Goal: Information Seeking & Learning: Learn about a topic

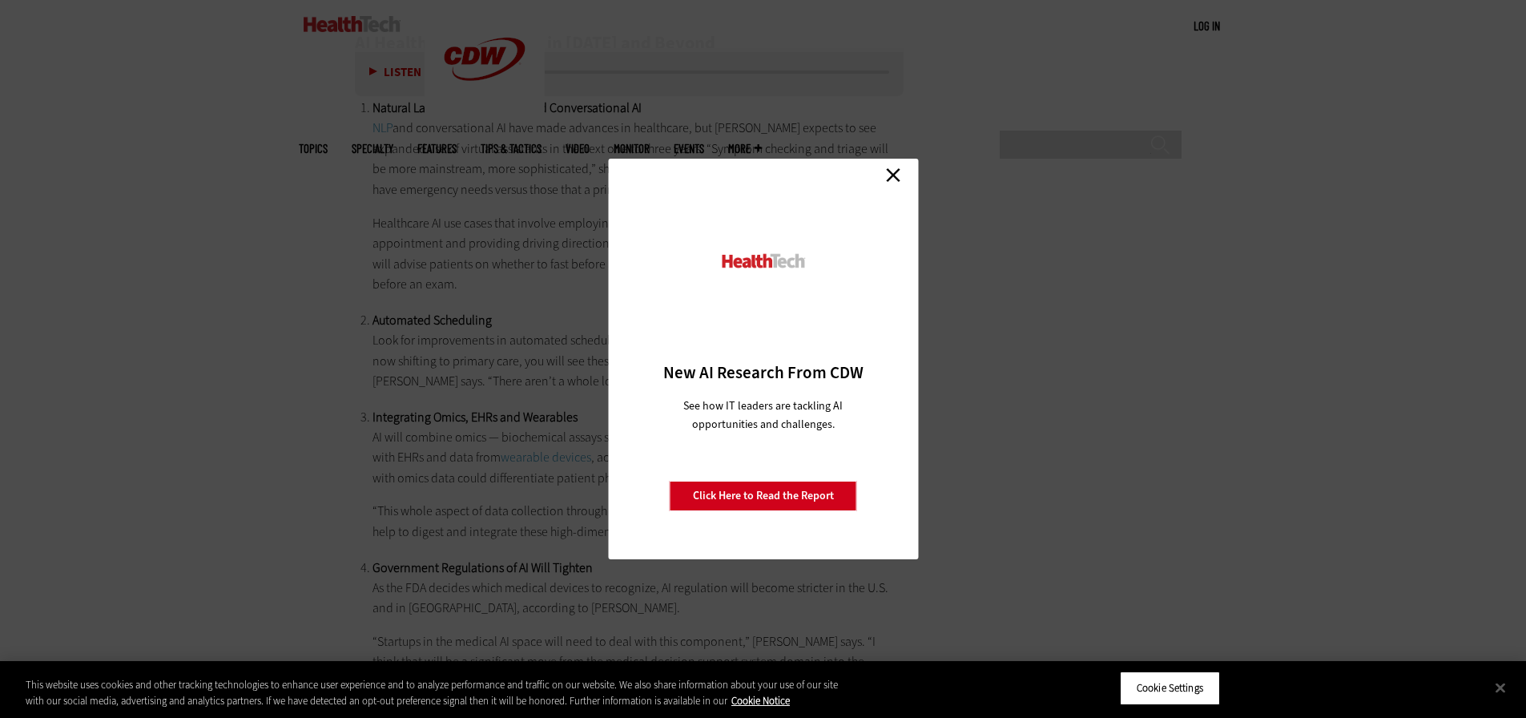
scroll to position [3205, 0]
click at [884, 175] on link "Close" at bounding box center [893, 175] width 24 height 24
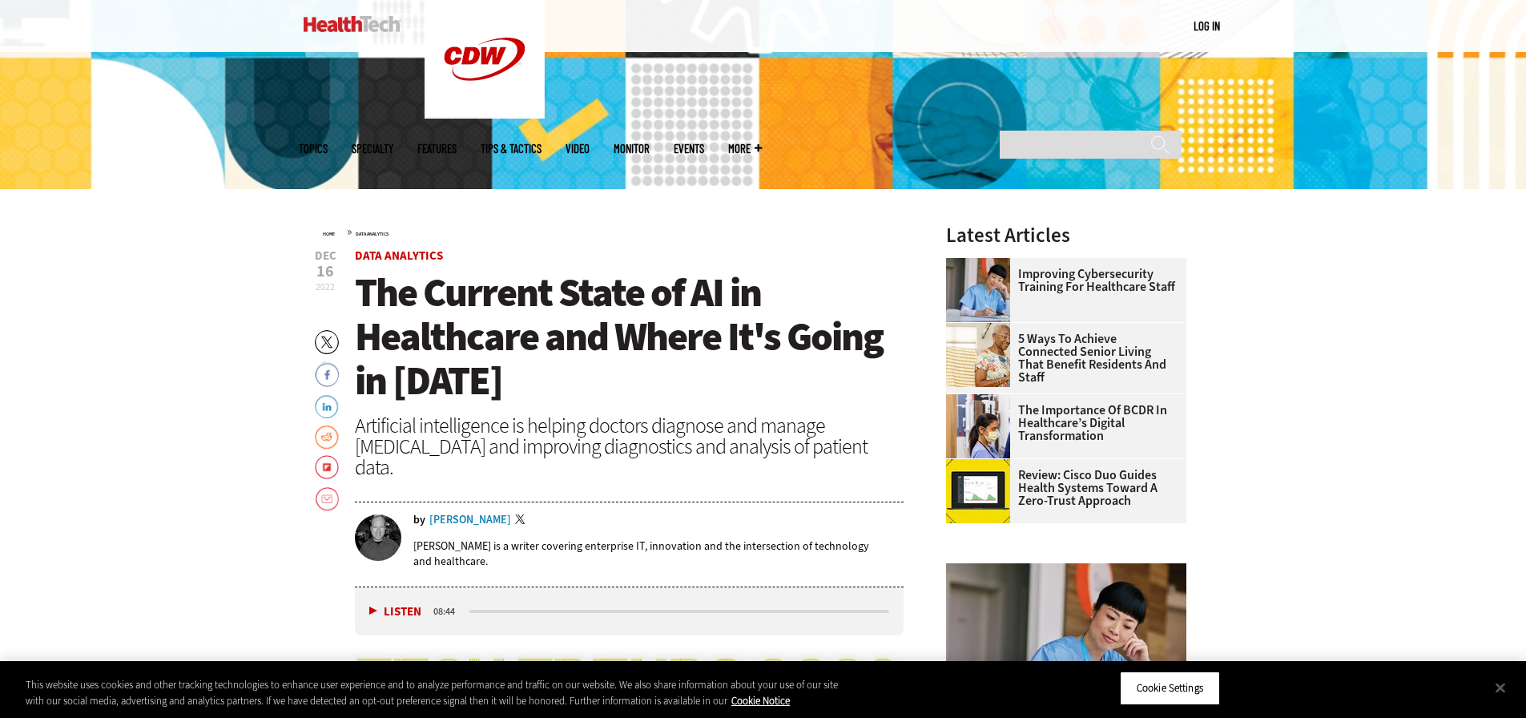
scroll to position [481, 0]
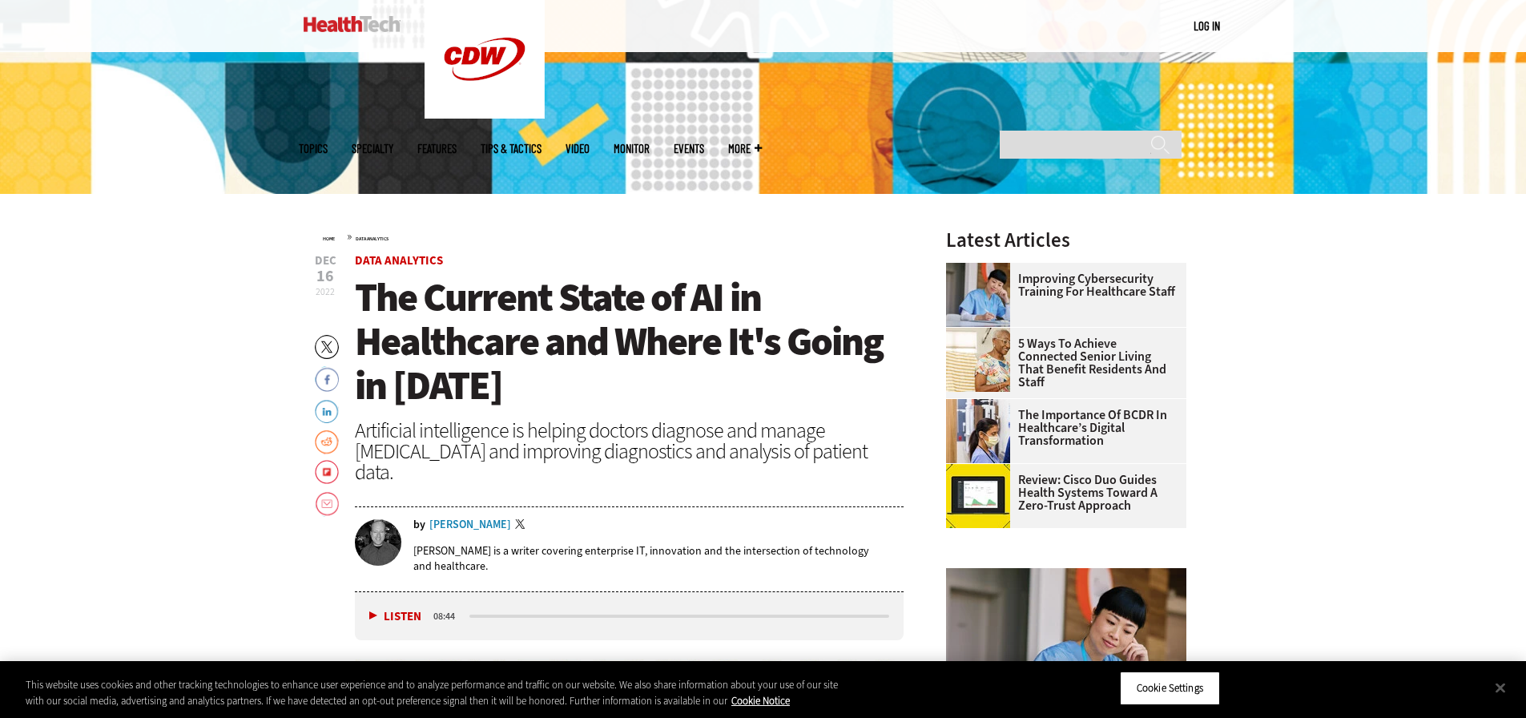
click at [453, 312] on span "The Current State of AI in Healthcare and Where It's Going in [DATE]" at bounding box center [619, 341] width 528 height 141
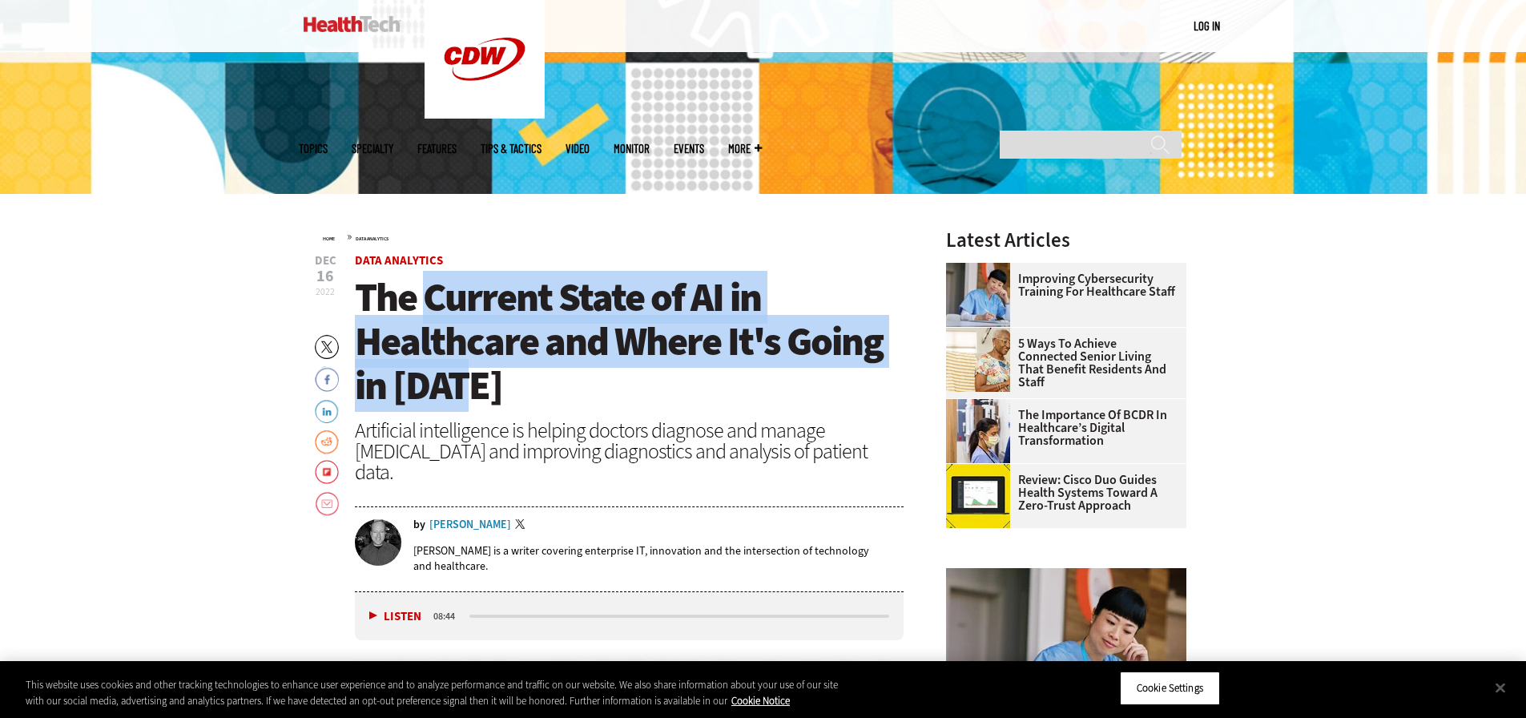
drag, startPoint x: 453, startPoint y: 312, endPoint x: 435, endPoint y: 387, distance: 76.8
click at [435, 387] on span "The Current State of AI in Healthcare and Where It's Going in [DATE]" at bounding box center [619, 341] width 528 height 141
copy span "Current State of AI in Healthcare and Where It's Going in [DATE]"
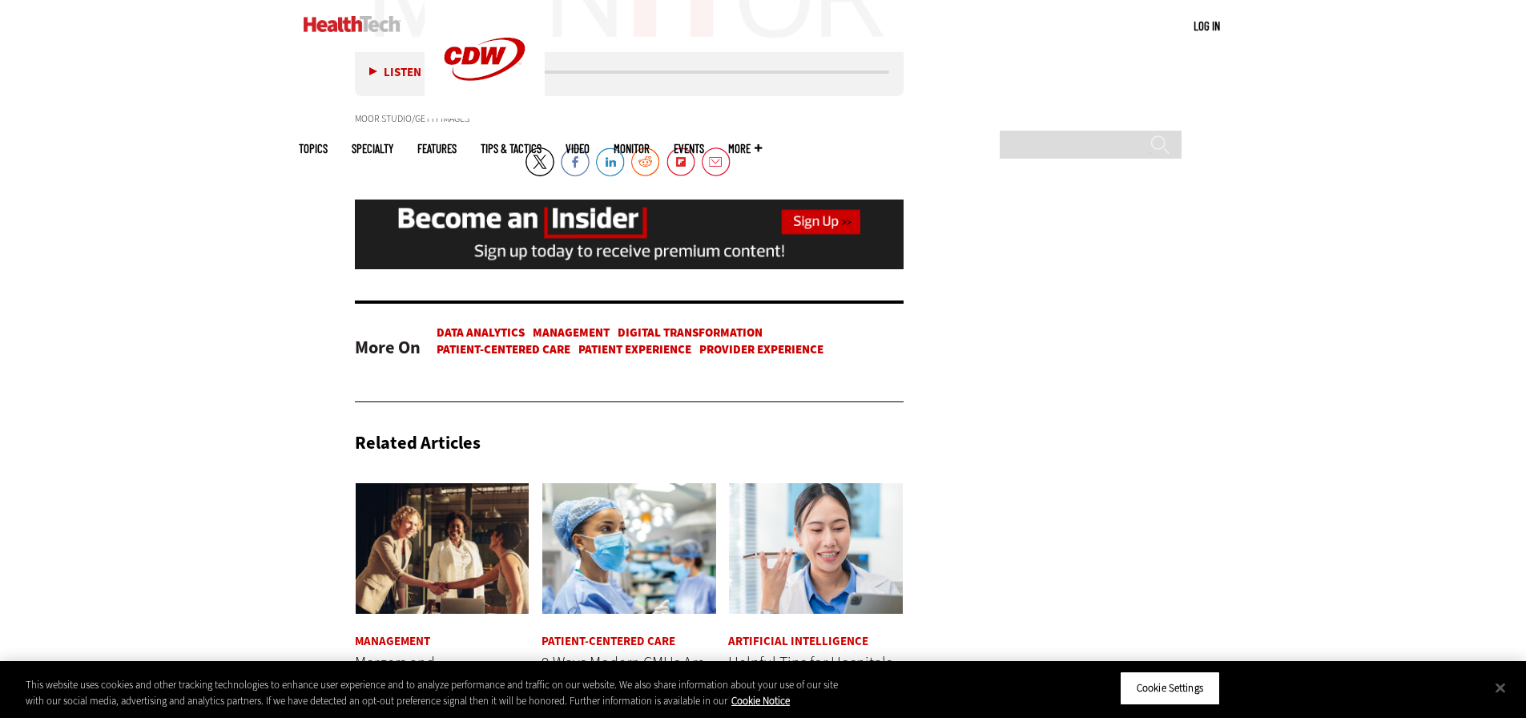
scroll to position [3846, 0]
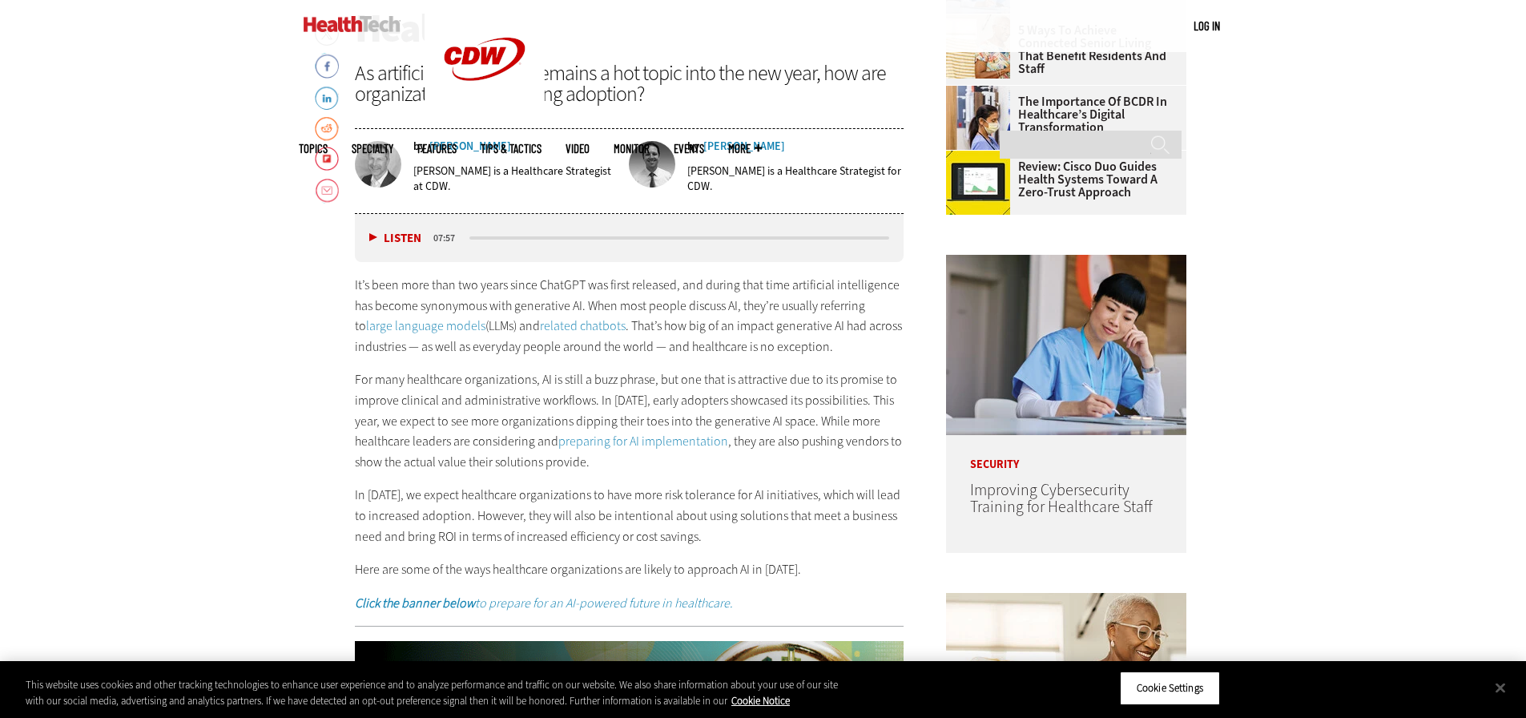
scroll to position [839, 0]
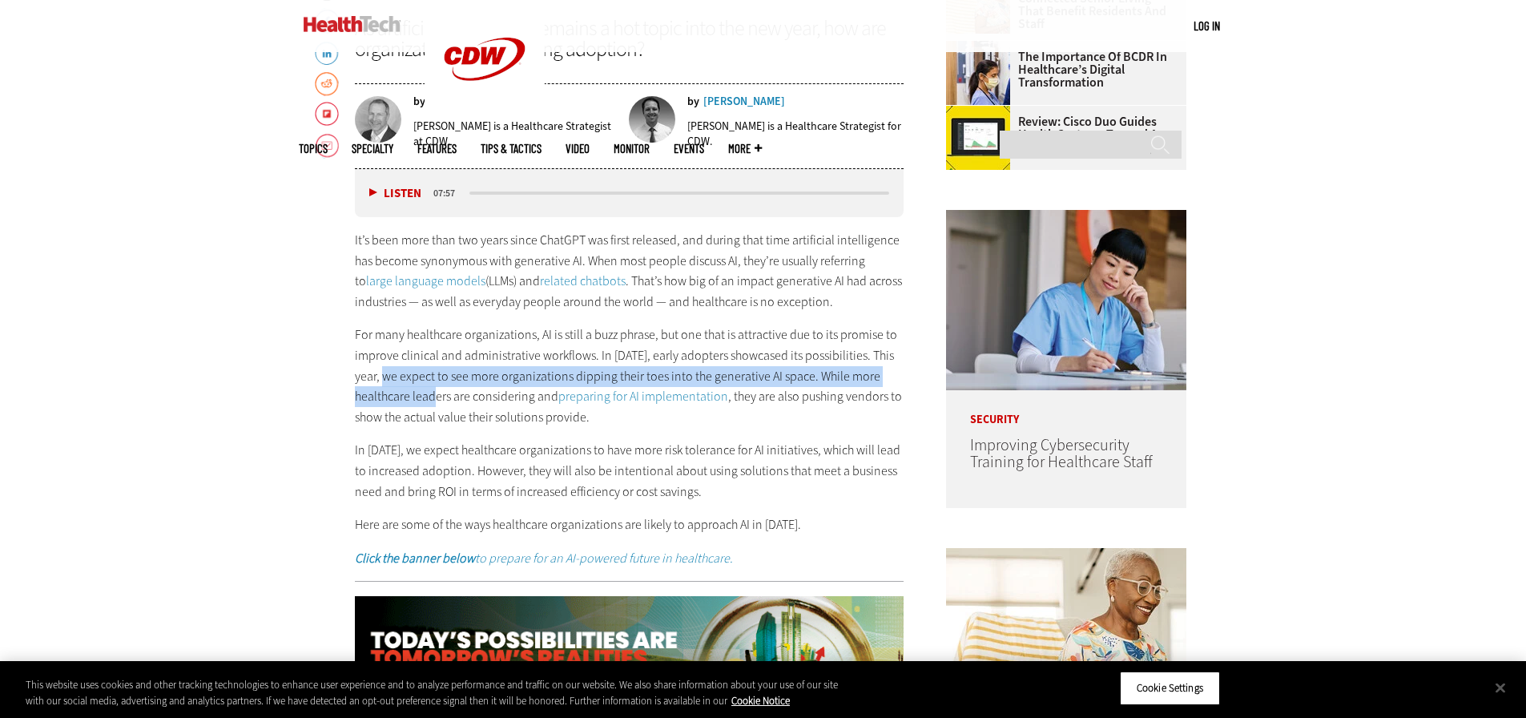
drag, startPoint x: 397, startPoint y: 374, endPoint x: 435, endPoint y: 413, distance: 54.4
click at [445, 403] on p "For many healthcare organizations, AI is still a buzz phrase, but one that is a…" at bounding box center [630, 375] width 550 height 103
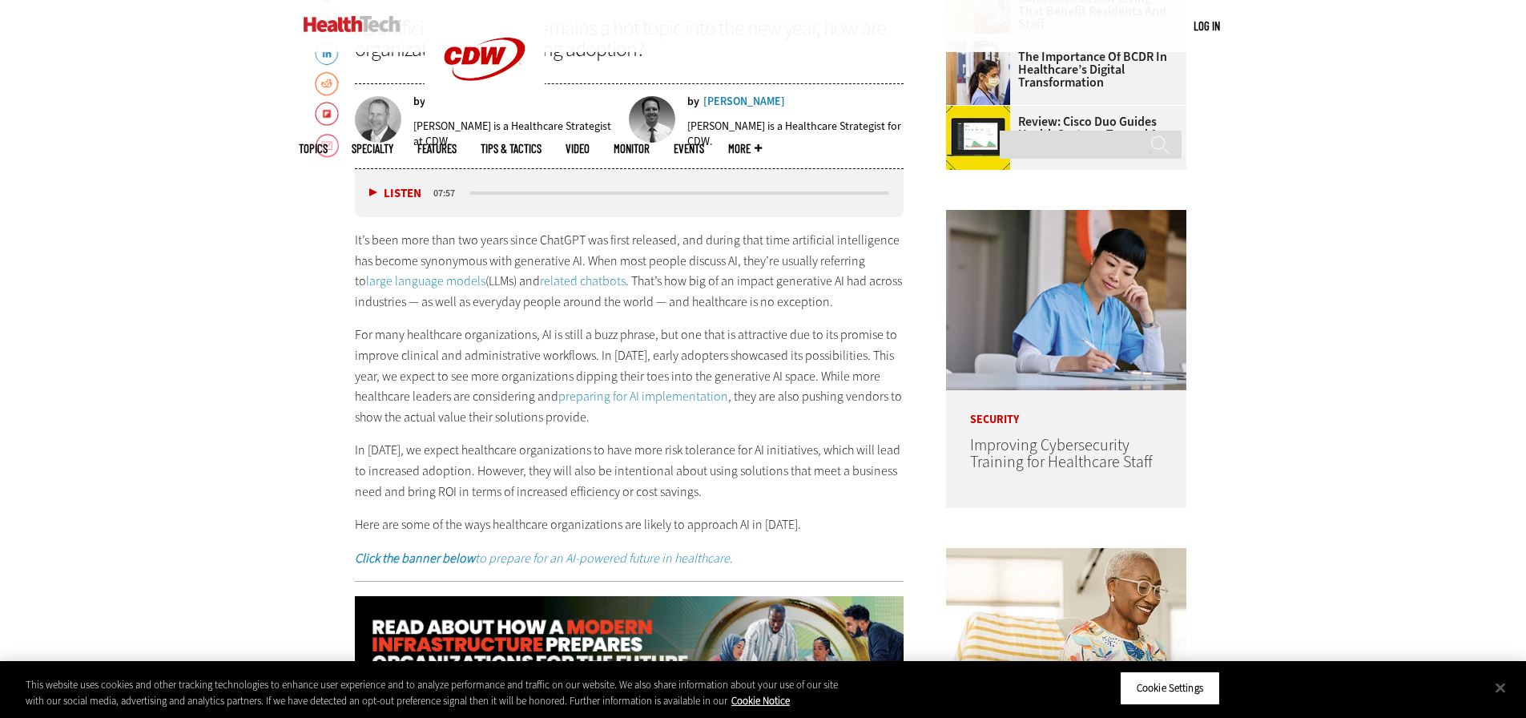
click at [370, 437] on div "It’s been more than two years since ChatGPT was first released, and during that…" at bounding box center [630, 399] width 550 height 338
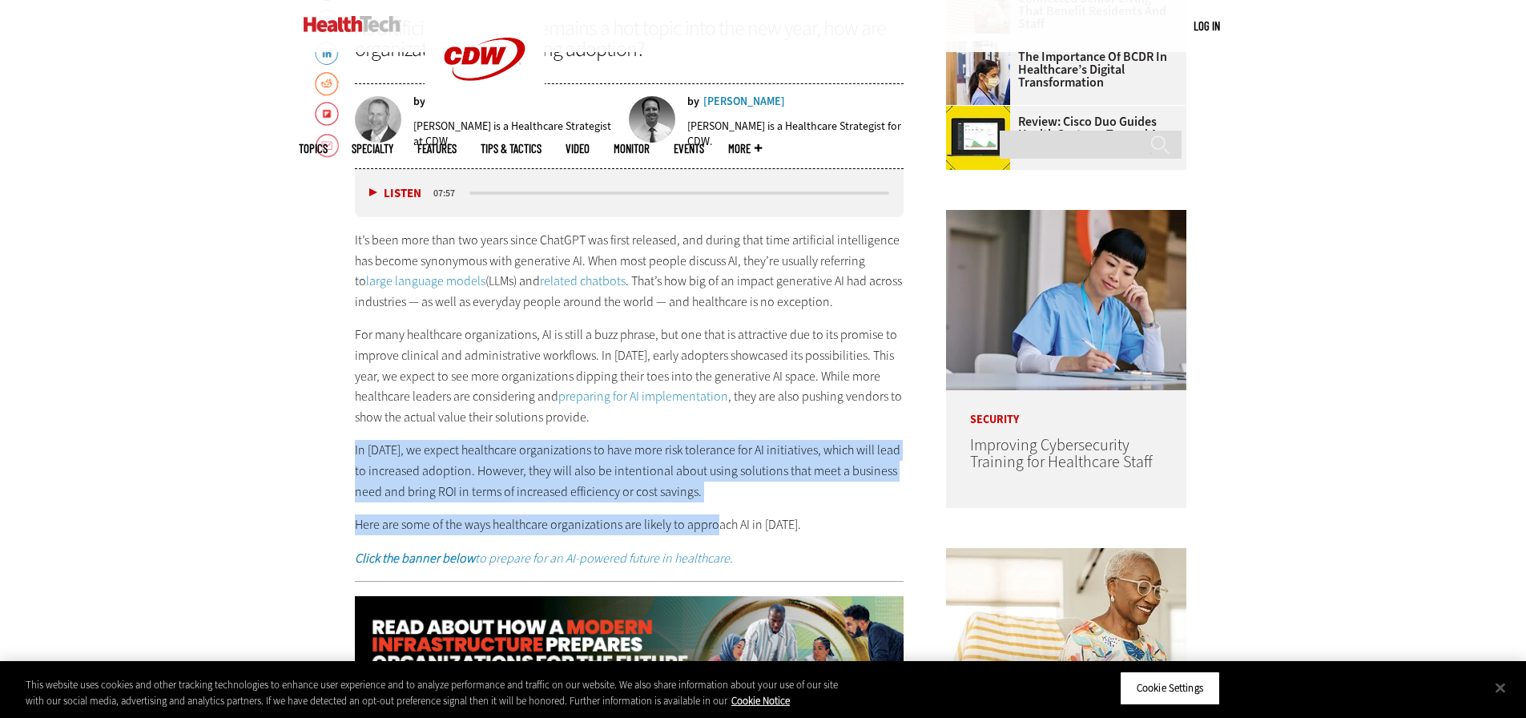
drag, startPoint x: 353, startPoint y: 453, endPoint x: 712, endPoint y: 504, distance: 363.2
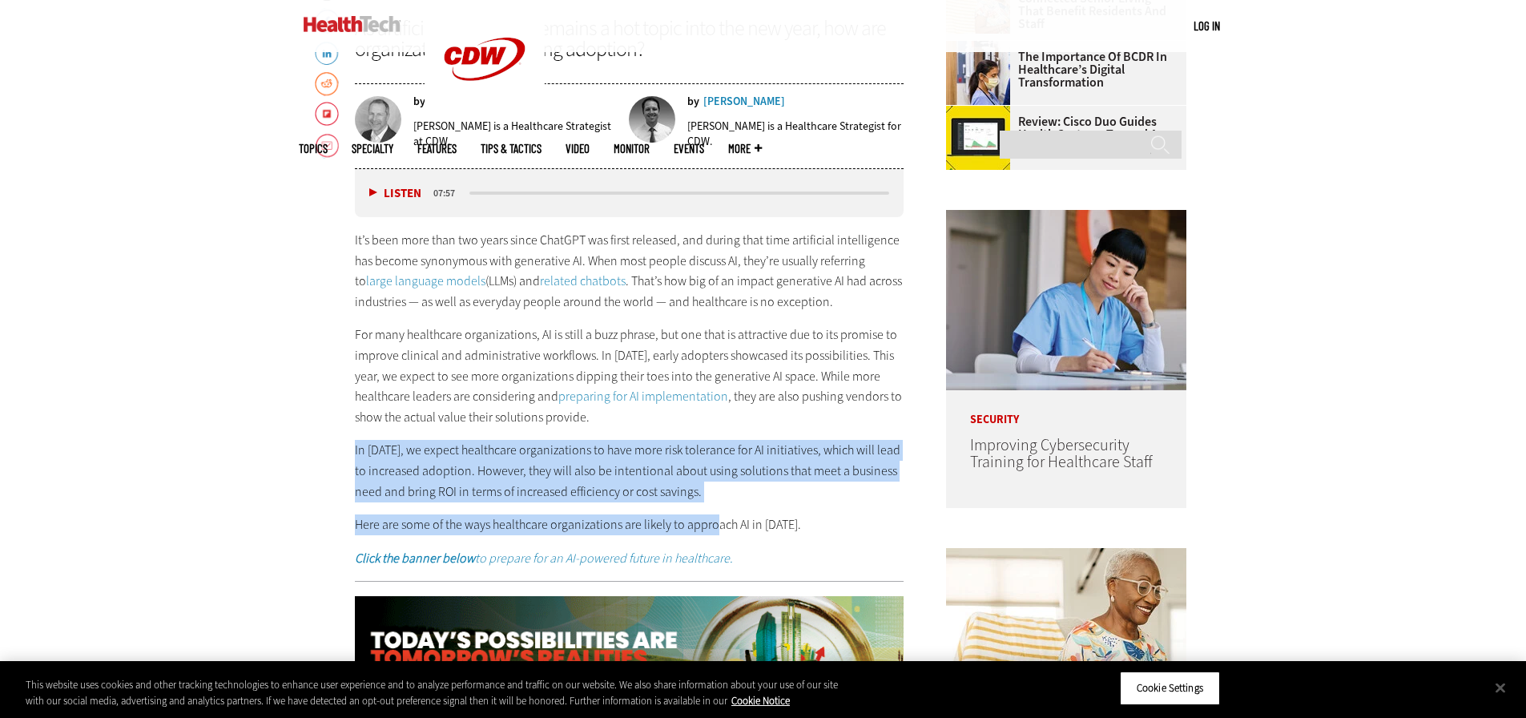
click at [699, 484] on p "In 2025, we expect healthcare organizations to have more risk tolerance for AI …" at bounding box center [630, 471] width 550 height 62
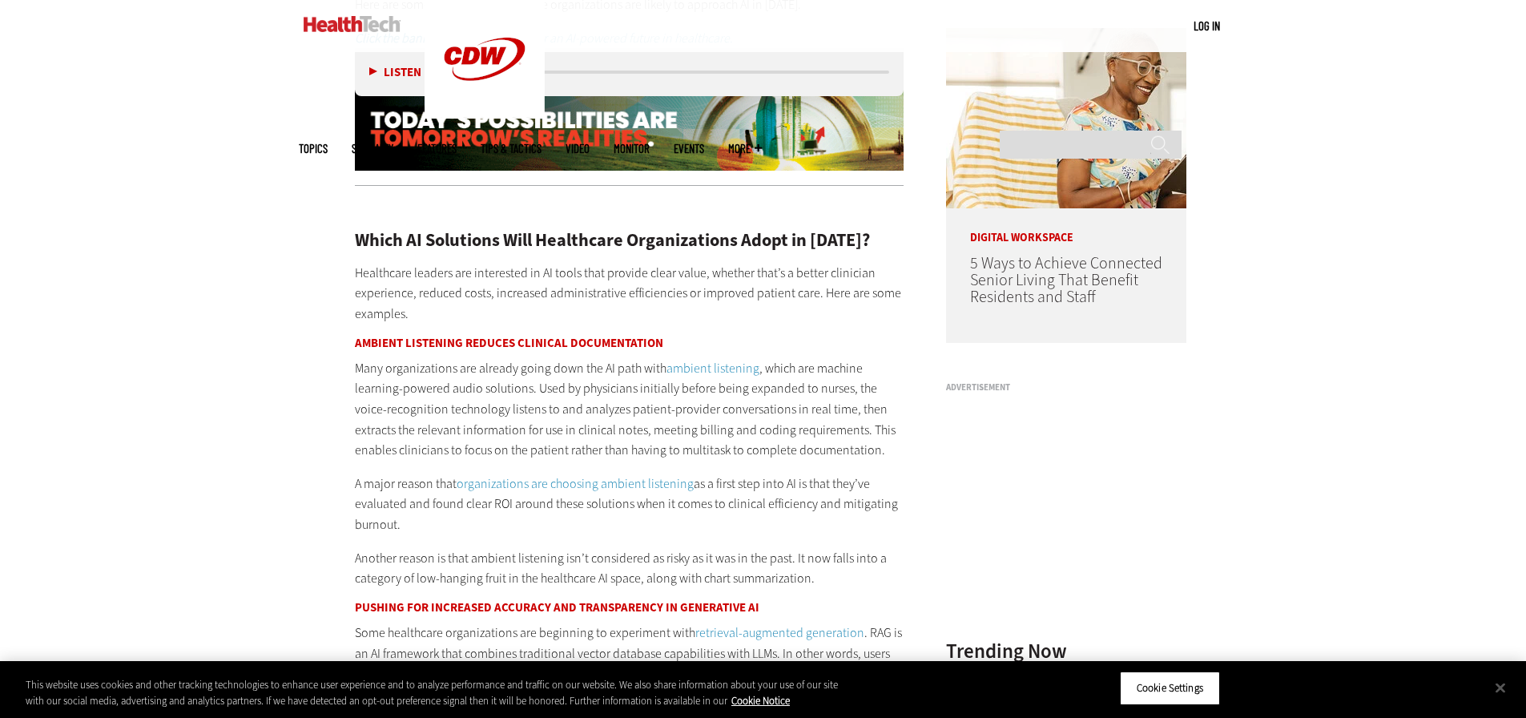
scroll to position [1480, 0]
